Goal: Answer question/provide support: Answer question/provide support

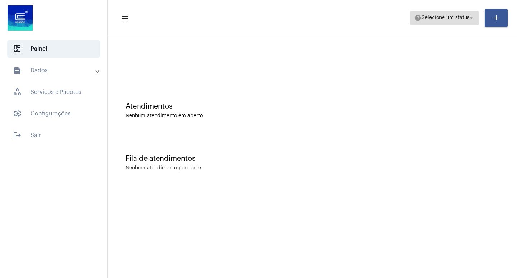
click at [446, 22] on span "help Selecione um status arrow_drop_down" at bounding box center [445, 17] width 60 height 13
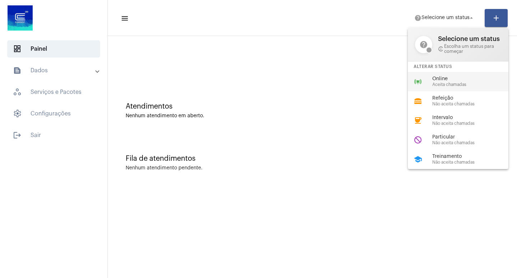
click at [447, 79] on span "Online" at bounding box center [473, 78] width 82 height 5
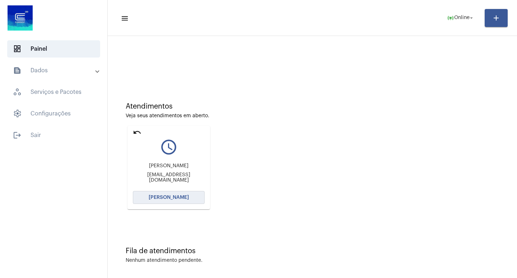
click at [165, 195] on span "[PERSON_NAME]" at bounding box center [169, 197] width 40 height 5
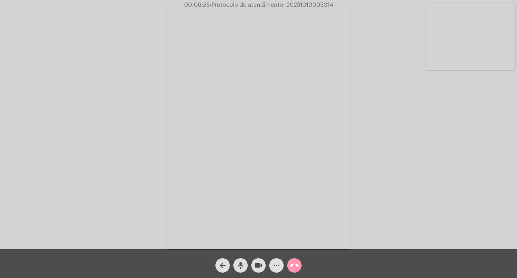
click at [277, 260] on span "more_horiz" at bounding box center [276, 265] width 9 height 14
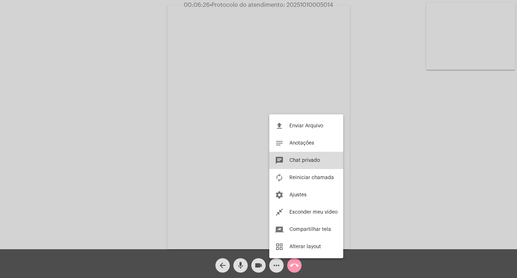
click at [290, 156] on button "chat Chat privado" at bounding box center [306, 160] width 74 height 17
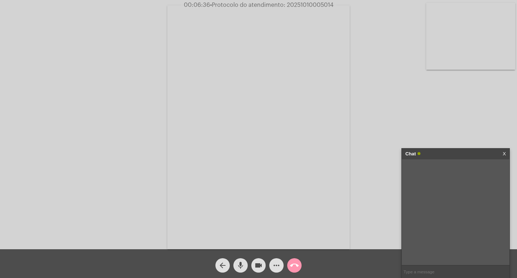
click at [308, 6] on span "• Protocolo do atendimento: 20251010005014" at bounding box center [272, 5] width 124 height 6
copy span "20251010005014"
click at [413, 269] on input "text" at bounding box center [456, 271] width 108 height 13
paste input "20251010005014"
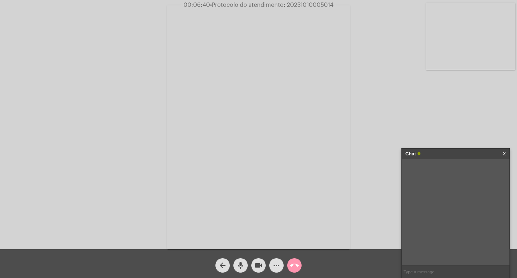
type input "20251010005014"
click at [449, 156] on div "Chat" at bounding box center [448, 153] width 85 height 11
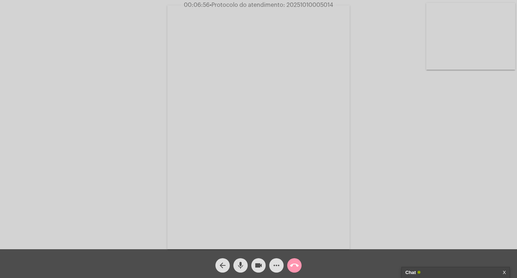
click at [259, 261] on mat-icon "videocam" at bounding box center [258, 265] width 9 height 9
click at [234, 264] on button "mic" at bounding box center [240, 265] width 14 height 14
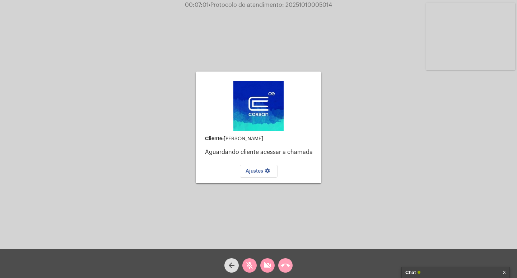
click at [284, 264] on mat-icon "call_end" at bounding box center [285, 265] width 9 height 9
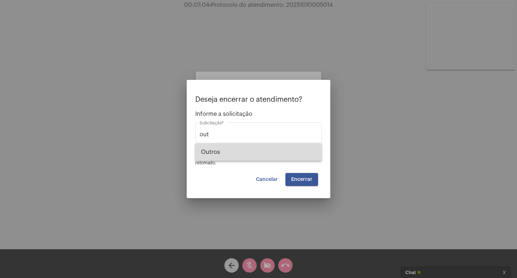
click at [272, 154] on span "Outros" at bounding box center [258, 151] width 115 height 17
type input "Outros"
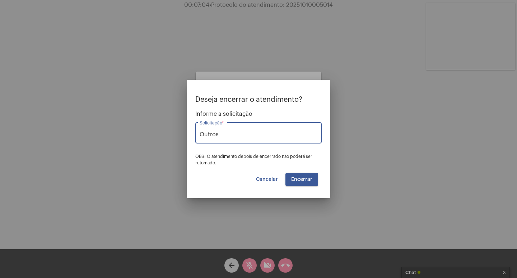
click at [305, 177] on span "Encerrar" at bounding box center [301, 179] width 21 height 5
